Goal: Task Accomplishment & Management: Complete application form

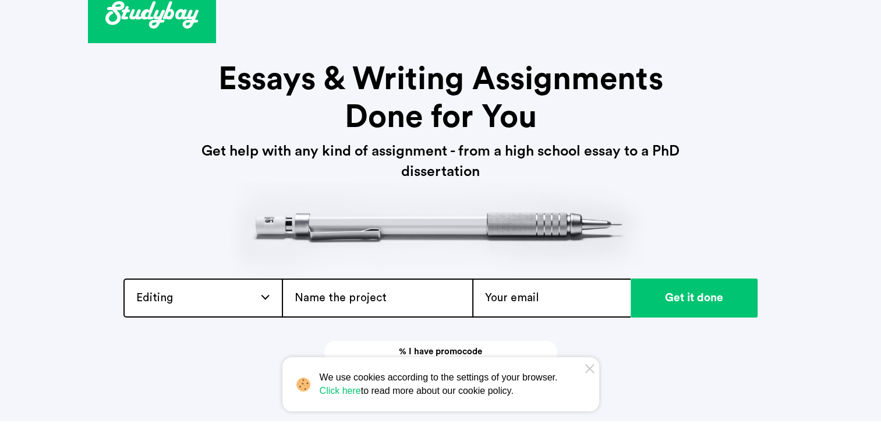
scroll to position [30, 0]
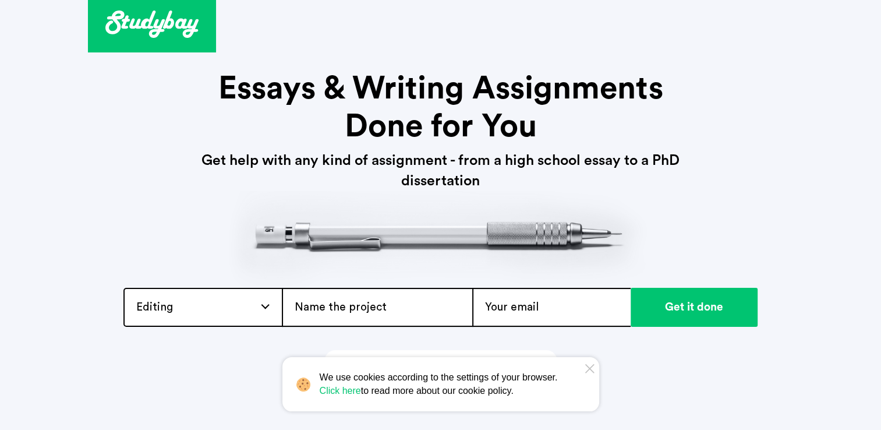
click at [229, 301] on div "Editing Admission / Scholarship Essay Annotated Bibliography Application Essay …" at bounding box center [202, 307] width 158 height 39
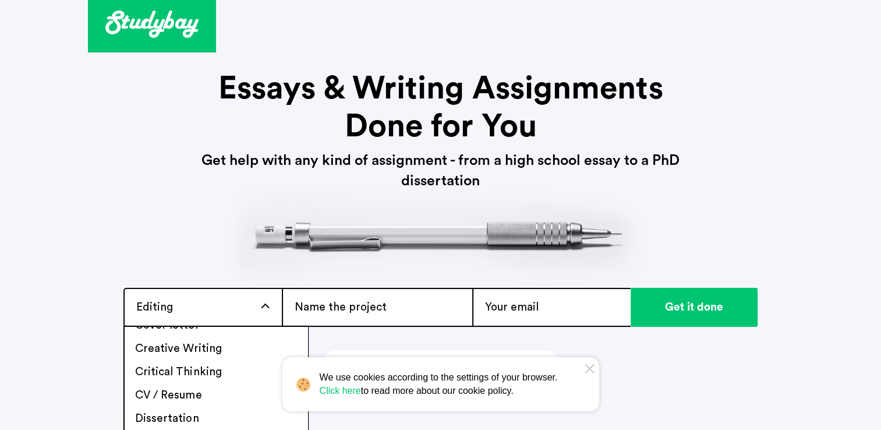
scroll to position [381, 0]
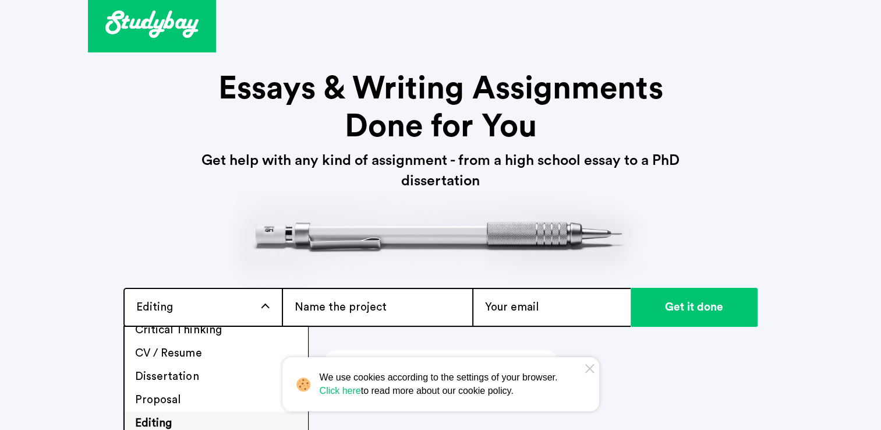
click at [338, 292] on input "text" at bounding box center [377, 307] width 190 height 39
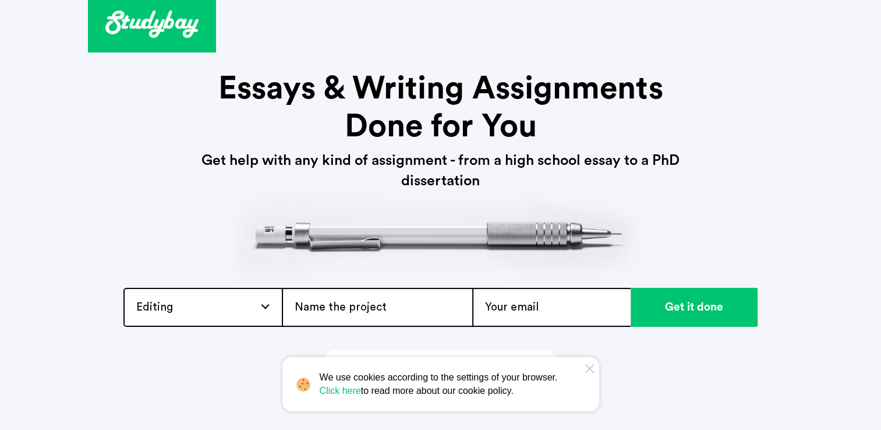
click at [263, 298] on div "Editing Admission / Scholarship Essay Annotated Bibliography Application Essay …" at bounding box center [202, 307] width 158 height 39
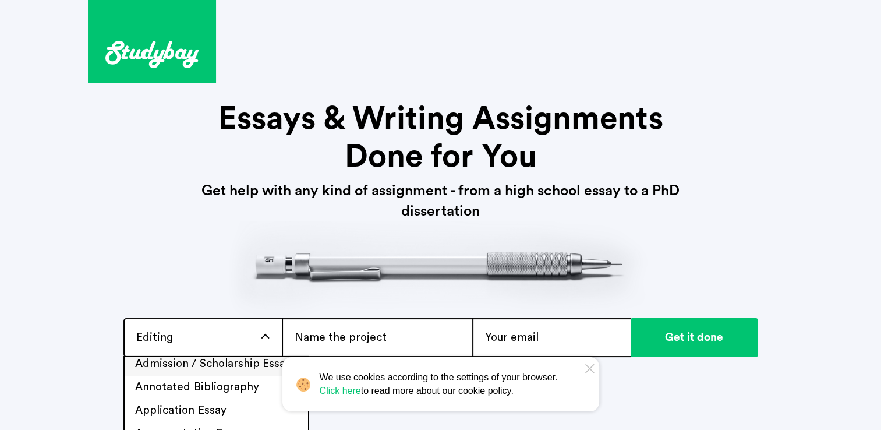
scroll to position [6, 0]
click at [212, 407] on li "Application Essay" at bounding box center [216, 409] width 183 height 23
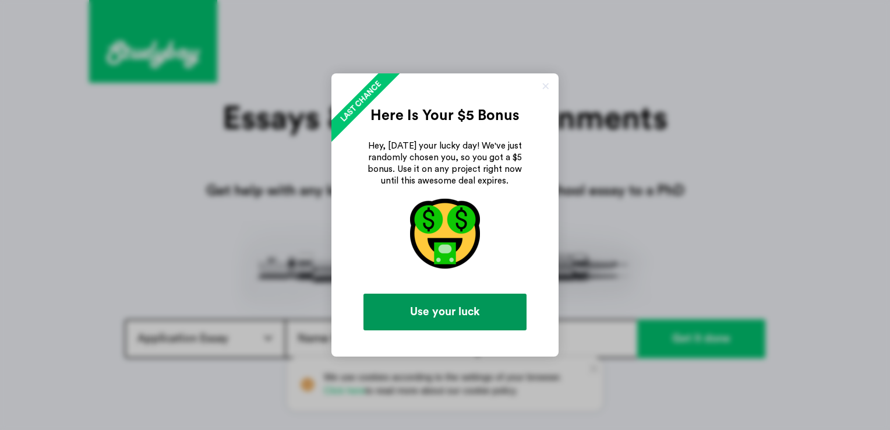
click at [482, 302] on link "Use your luck" at bounding box center [444, 312] width 163 height 37
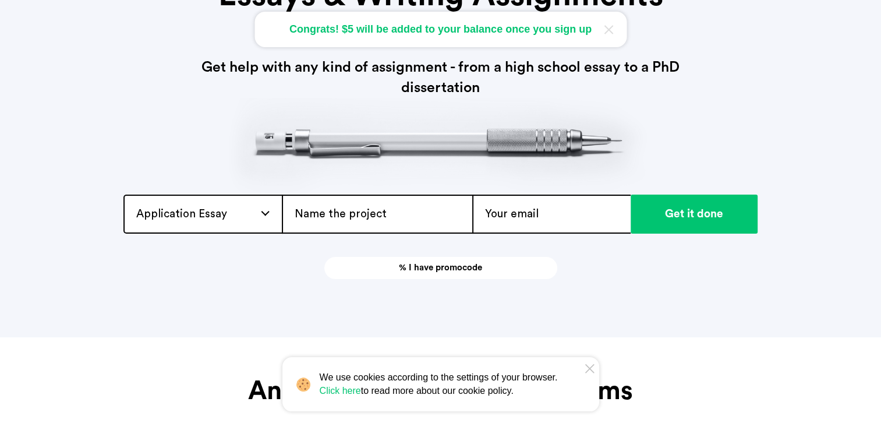
scroll to position [121, 0]
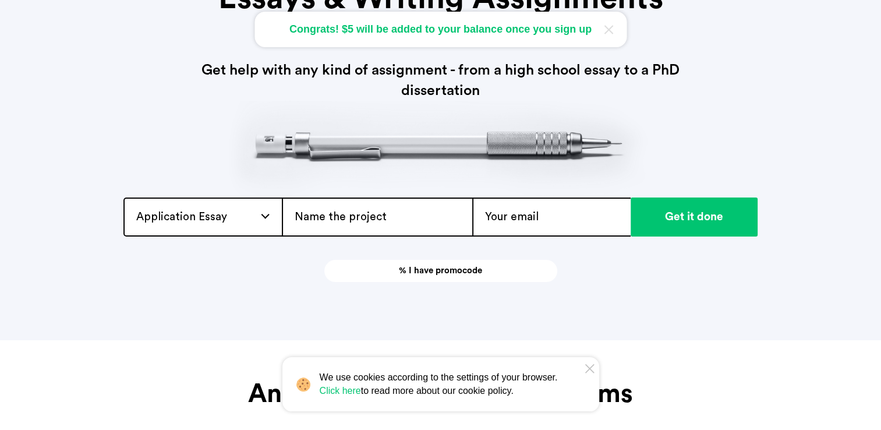
click at [373, 218] on input "text" at bounding box center [377, 216] width 190 height 39
paste input "The Importance of Application Letters in Career Development"
type input "The Importance of Application Letters in Career Development"
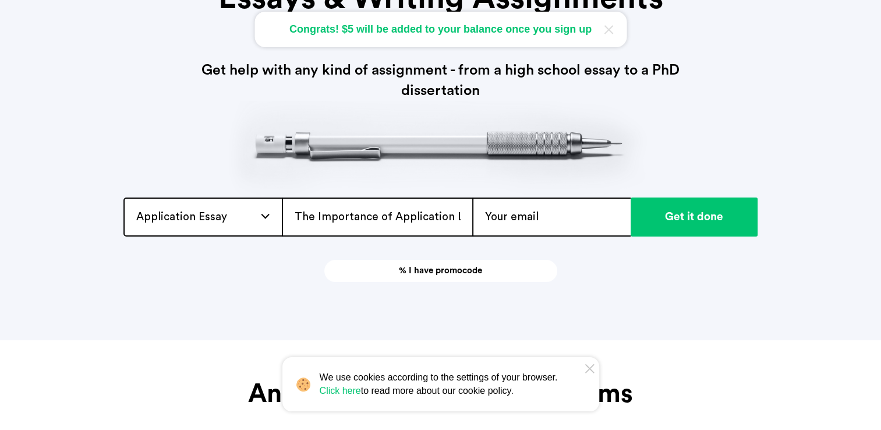
click at [507, 208] on input "email" at bounding box center [551, 216] width 158 height 39
type input "[EMAIL_ADDRESS][DOMAIN_NAME]"
click at [255, 212] on div "Application Essay Admission / Scholarship Essay Annotated Bibliography Applicat…" at bounding box center [202, 216] width 158 height 39
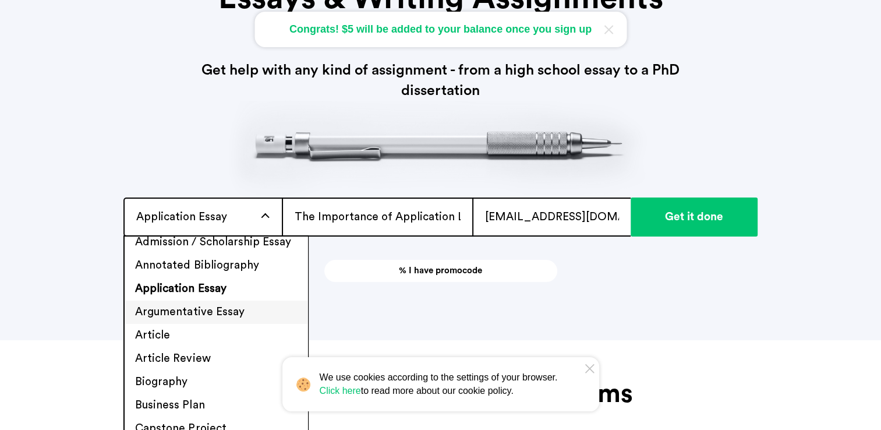
click at [223, 314] on li "Argumentative Essay" at bounding box center [216, 312] width 183 height 23
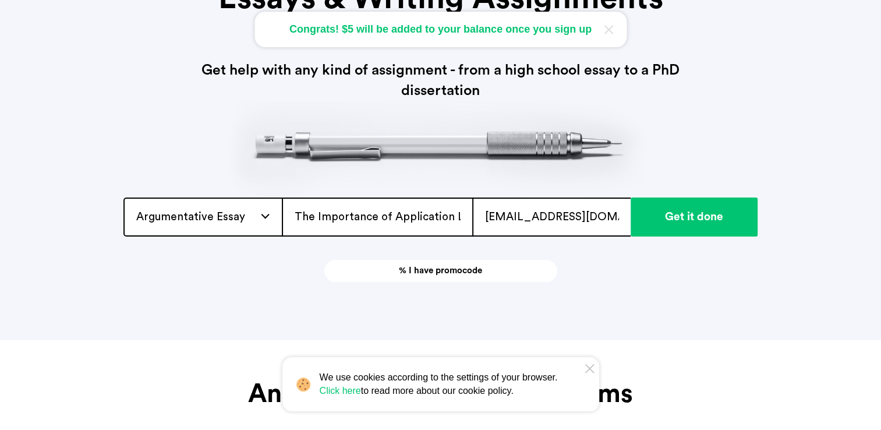
click at [450, 214] on input "The Importance of Application Letters in Career Development" at bounding box center [377, 216] width 190 height 39
click at [457, 214] on input "The Importance of Application Letters in Career Development" at bounding box center [377, 216] width 190 height 39
drag, startPoint x: 361, startPoint y: 218, endPoint x: 296, endPoint y: 216, distance: 64.7
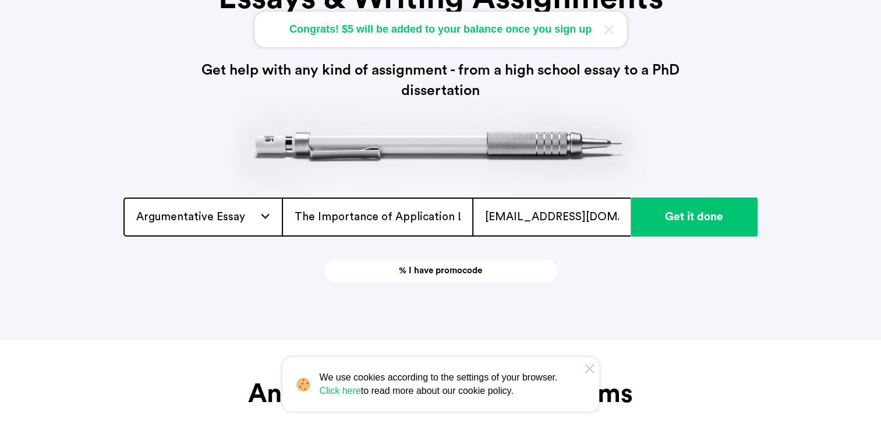
click at [296, 216] on input "The Importance of Application Letters in Career Development" at bounding box center [377, 216] width 190 height 39
drag, startPoint x: 296, startPoint y: 216, endPoint x: 577, endPoint y: 190, distance: 282.5
click at [577, 190] on div "[PHONE_NUMBER] [EMAIL_ADDRESS][DOMAIN_NAME] Essays & Writing Assignments Done f…" at bounding box center [440, 80] width 705 height 402
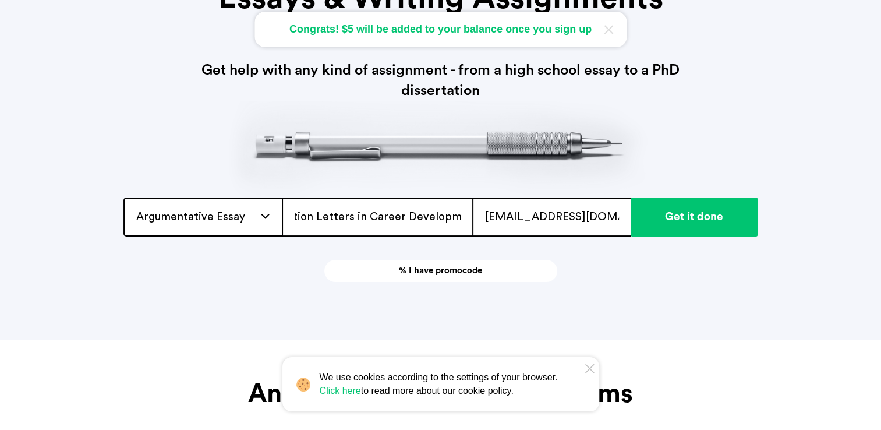
type input "\"
paste input "Voices in Debate: Crafting Strong Arguments"
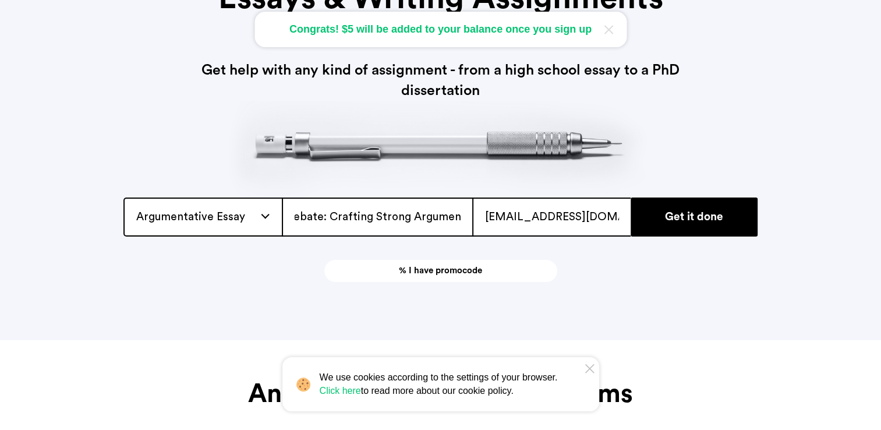
type input "Voices in Debate: Crafting Strong Arguments"
click at [657, 221] on input "Get it done" at bounding box center [694, 216] width 127 height 39
